Goal: Task Accomplishment & Management: Use online tool/utility

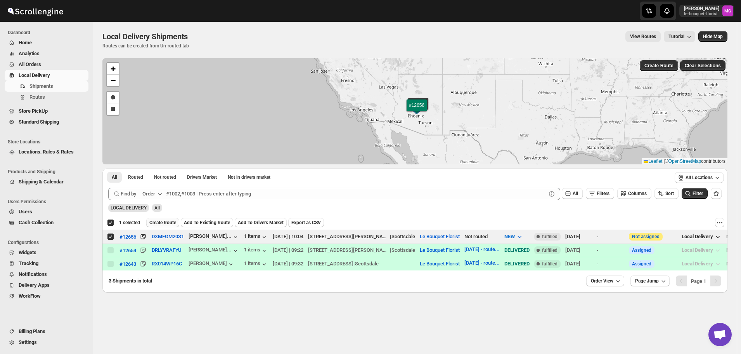
click at [163, 222] on span "Create Route" at bounding box center [162, 222] width 27 height 6
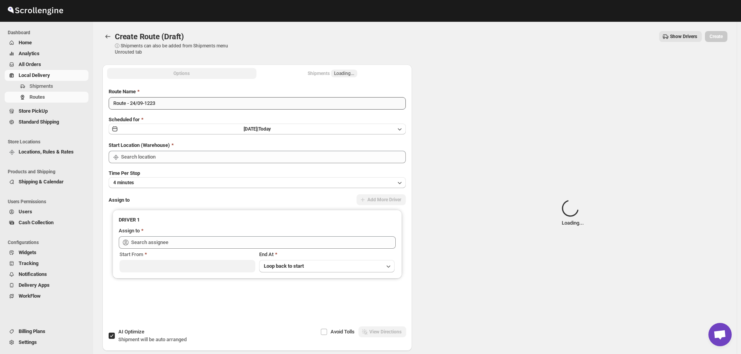
type input "Le Bouquet Florist"
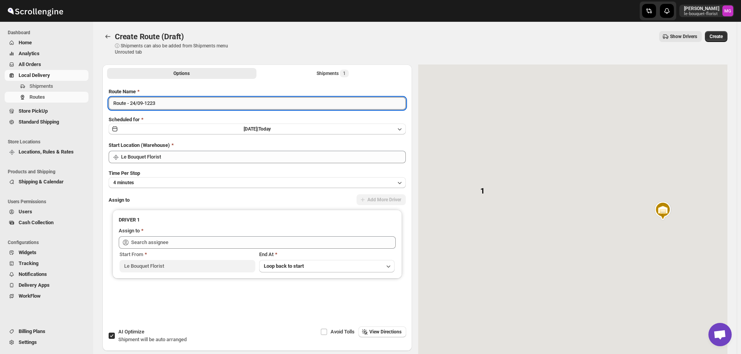
click at [173, 108] on input "Route - 24/09-1223" at bounding box center [257, 103] width 297 height 12
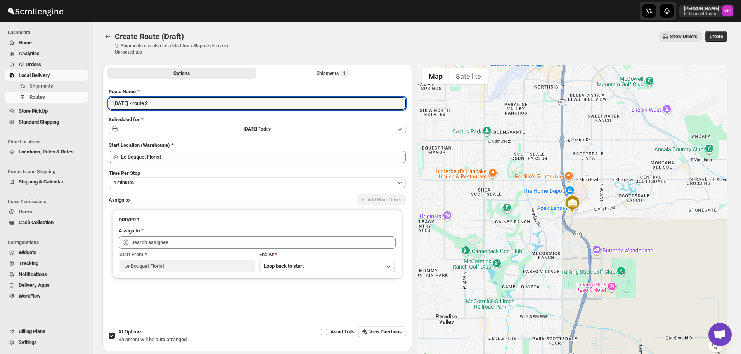
type input "[DATE] - route 2"
click at [124, 334] on span "AI Optimize" at bounding box center [131, 331] width 26 height 6
click at [115, 334] on input "AI Optimize Shipment will be auto arranged" at bounding box center [112, 335] width 6 height 6
checkbox input "false"
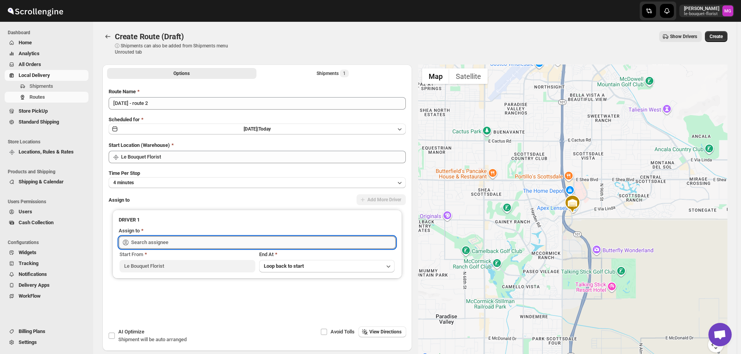
click at [160, 243] on input "text" at bounding box center [263, 242] width 265 height 12
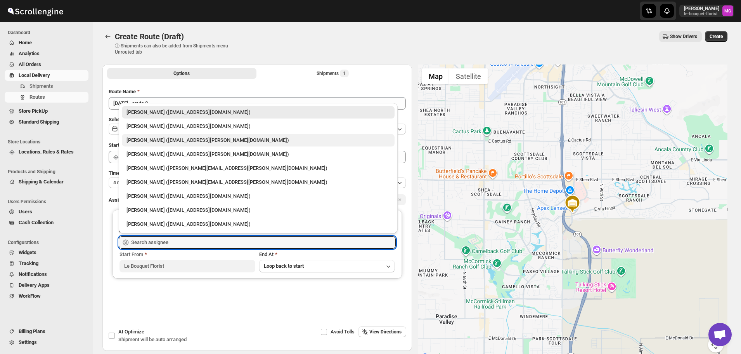
click at [161, 136] on div "[PERSON_NAME] ([EMAIL_ADDRESS][PERSON_NAME][DOMAIN_NAME])" at bounding box center [258, 140] width 273 height 12
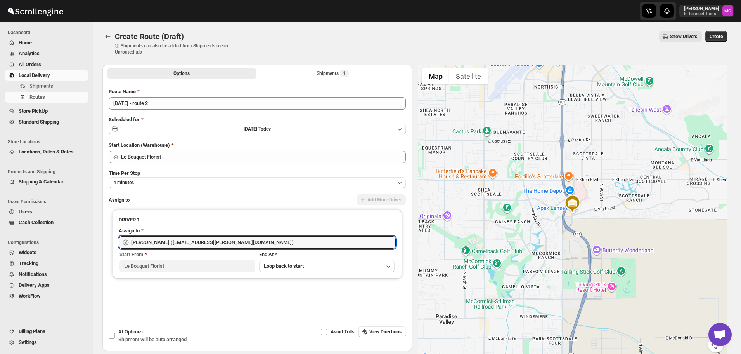
type input "[PERSON_NAME] ([EMAIL_ADDRESS][PERSON_NAME][DOMAIN_NAME])"
click at [724, 33] on button "Create" at bounding box center [716, 36] width 23 height 11
